Goal: Information Seeking & Learning: Learn about a topic

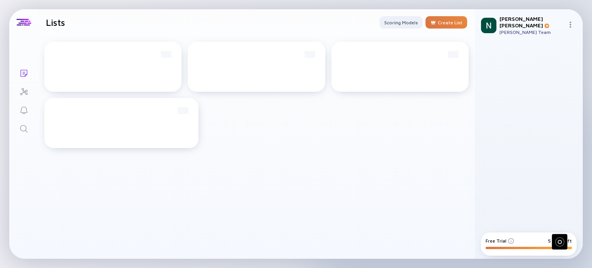
click at [563, 29] on div "[PERSON_NAME] Team" at bounding box center [532, 32] width 65 height 6
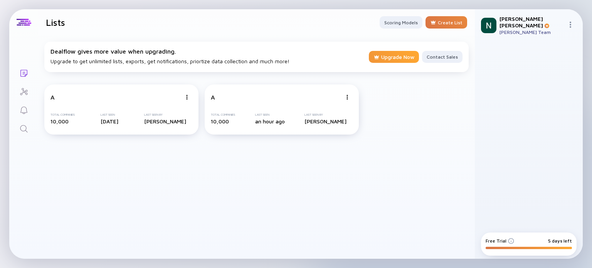
click at [389, 59] on div "Upgrade Now" at bounding box center [394, 57] width 50 height 13
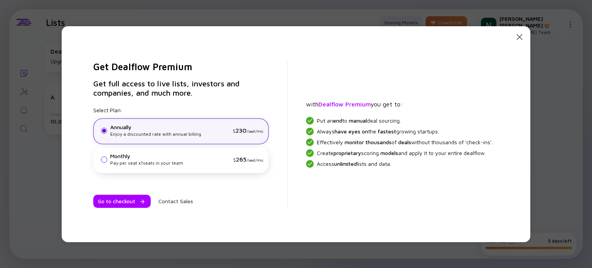
click at [520, 35] on icon at bounding box center [520, 37] width 6 height 6
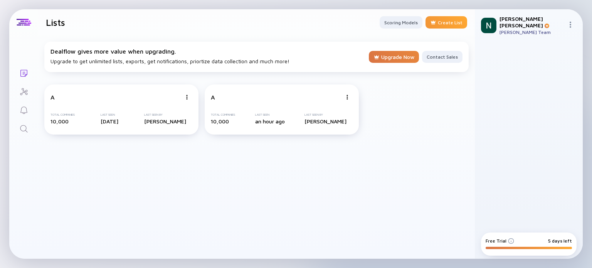
click at [433, 24] on div at bounding box center [433, 22] width 6 height 6
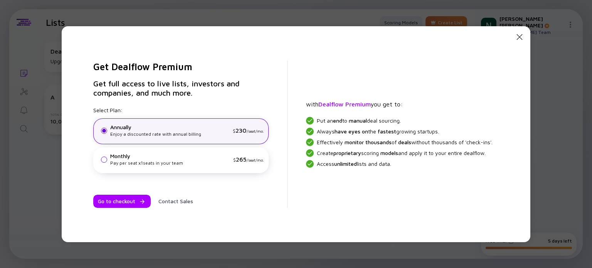
click at [523, 35] on icon "Close Modal" at bounding box center [519, 36] width 9 height 9
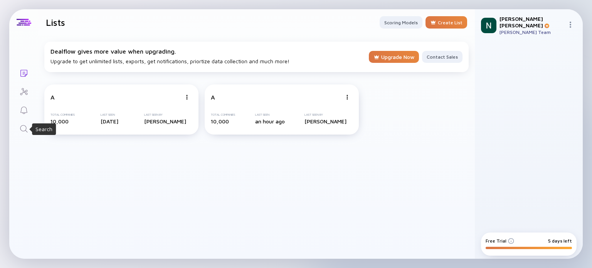
click at [24, 129] on icon "Search" at bounding box center [23, 128] width 9 height 9
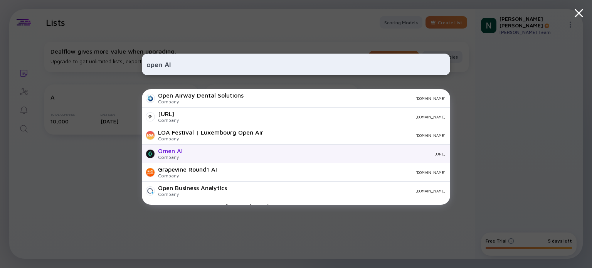
type input "open AI"
click at [194, 155] on div "[URL]" at bounding box center [317, 154] width 257 height 5
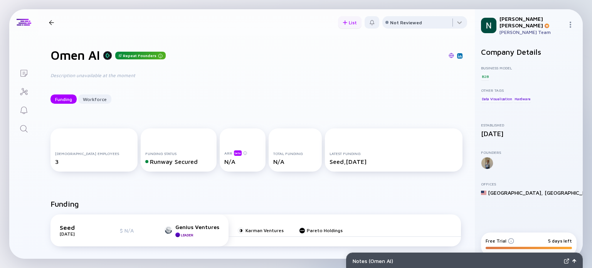
click at [343, 27] on div "List" at bounding box center [350, 23] width 24 height 12
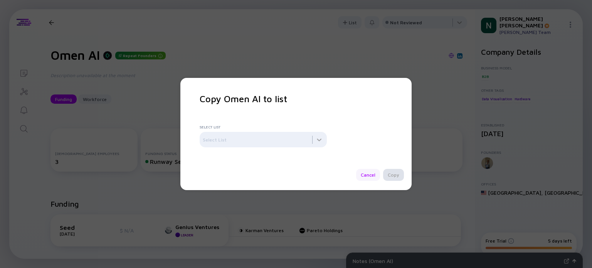
click at [364, 177] on div "Cancel" at bounding box center [368, 175] width 24 height 12
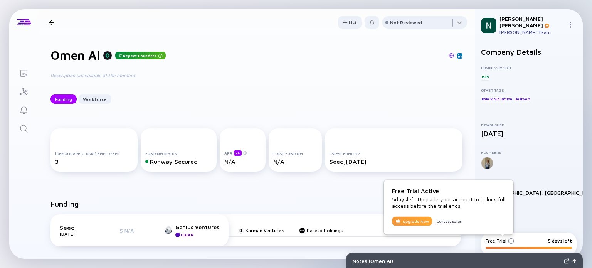
click at [411, 219] on div "Upgrade Now" at bounding box center [412, 221] width 40 height 9
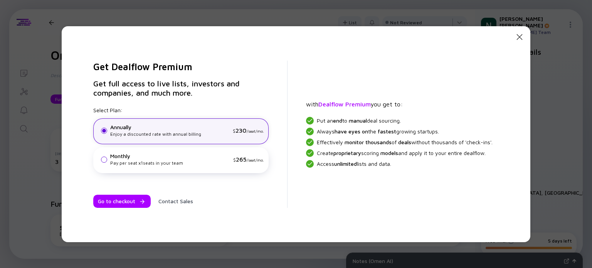
click at [519, 39] on icon "Close Modal" at bounding box center [519, 36] width 9 height 9
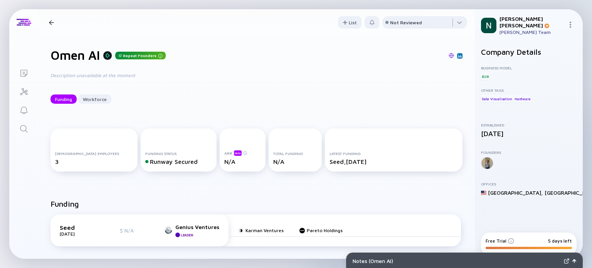
click at [22, 72] on icon "Lists" at bounding box center [23, 73] width 7 height 7
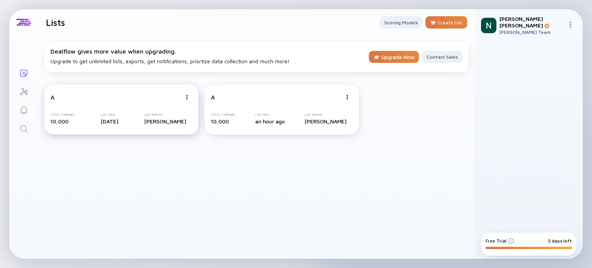
click at [171, 113] on div "Last Seen By" at bounding box center [165, 114] width 42 height 3
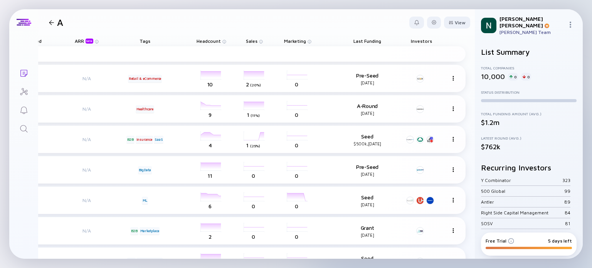
scroll to position [0, 251]
click at [451, 77] on img at bounding box center [453, 78] width 5 height 5
click at [347, 27] on header "A View" at bounding box center [256, 22] width 437 height 26
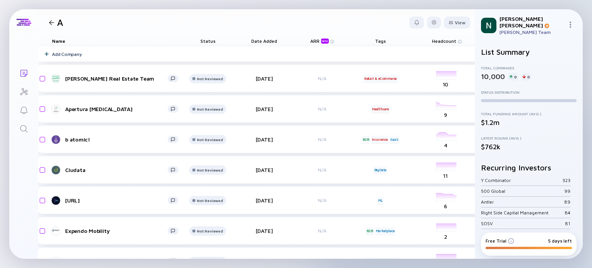
scroll to position [0, 0]
